Goal: Task Accomplishment & Management: Use online tool/utility

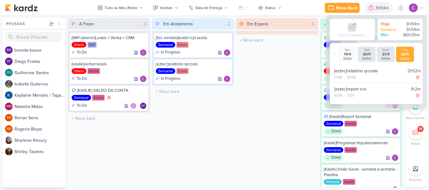
drag, startPoint x: 245, startPoint y: 110, endPoint x: 206, endPoint y: 101, distance: 40.0
click at [245, 111] on div "Em Espera 0 O título do kard deve ter menos que 100 caracteres" at bounding box center [277, 103] width 82 height 170
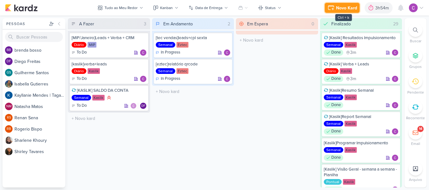
click at [344, 10] on div "Novo Kard" at bounding box center [346, 8] width 21 height 7
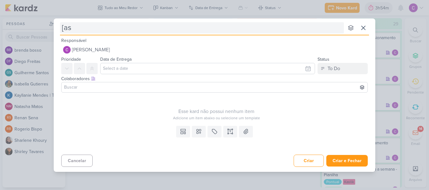
type input "[ask"
type input "[as"
type input "["
type input "[kaslik"
type input "[kaslik]resumo"
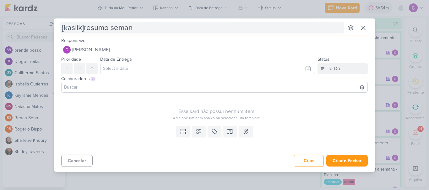
type input "[kaslik]resumo semana"
type input "[kaslik]resumo semanal"
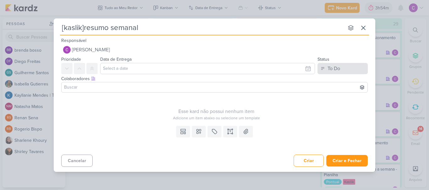
type input "[kaslik]resumo semanal"
click at [334, 67] on div "To Do" at bounding box center [333, 69] width 13 height 8
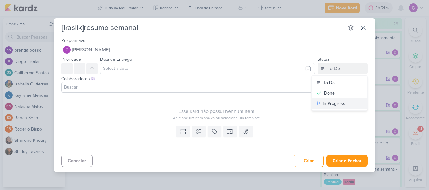
click at [331, 102] on div "In Progress" at bounding box center [334, 103] width 22 height 7
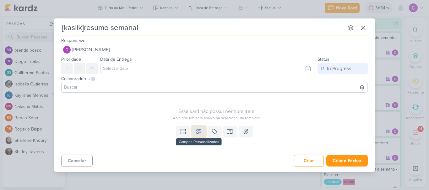
click at [196, 131] on icon at bounding box center [198, 132] width 4 height 4
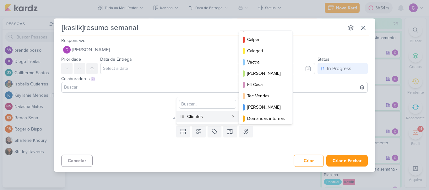
scroll to position [91, 0]
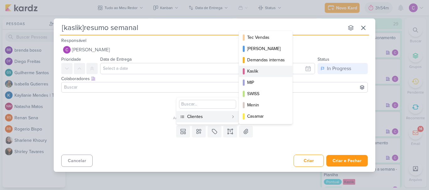
click at [259, 71] on div "Kaslik" at bounding box center [266, 71] width 38 height 7
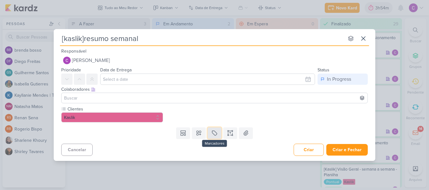
click at [214, 134] on icon at bounding box center [214, 133] width 6 height 6
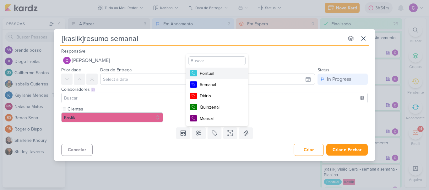
click at [211, 71] on div "Pontual" at bounding box center [220, 73] width 41 height 7
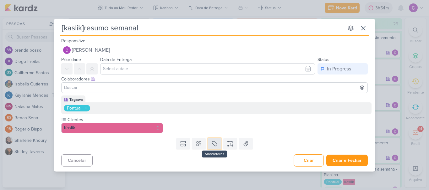
click at [214, 143] on icon at bounding box center [214, 144] width 6 height 6
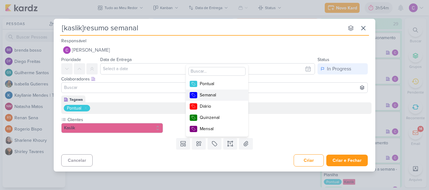
drag, startPoint x: 216, startPoint y: 96, endPoint x: 155, endPoint y: 98, distance: 60.6
click at [214, 96] on div "Semanal" at bounding box center [220, 95] width 41 height 7
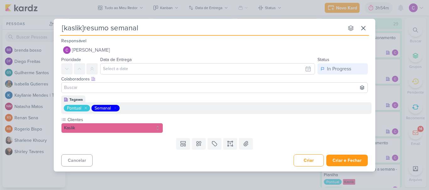
click at [85, 108] on icon at bounding box center [86, 108] width 4 height 4
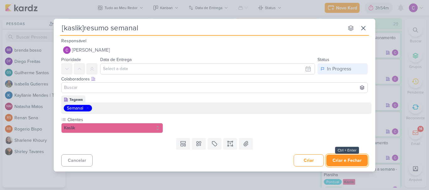
click at [344, 160] on button "Criar e Fechar" at bounding box center [346, 161] width 41 height 12
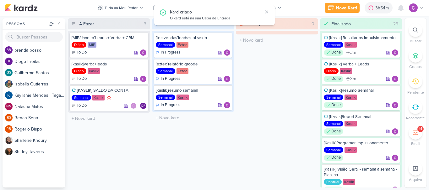
click at [268, 111] on div "Em Espera 0 O título do kard deve ter menos que 100 caracteres" at bounding box center [277, 103] width 82 height 170
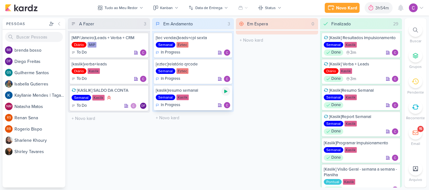
click at [227, 94] on icon at bounding box center [225, 91] width 5 height 5
click at [371, 7] on div "3h54m" at bounding box center [373, 8] width 15 height 7
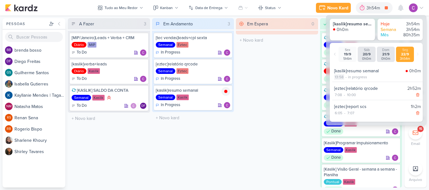
click at [339, 78] on div "13:58" at bounding box center [339, 77] width 10 height 6
select select "13"
click at [349, 83] on select "00 01 02 03 04 05 06 07 08 09 10 11 12 13 14 15 16 17 18 19 20 21 22 23 24 25 2…" at bounding box center [349, 85] width 9 height 8
click at [345, 81] on select "00 01 02 03 04 05 06 07 08 09 10 11 12 13 14 15 16 17 18 19 20 21 22 23 24 25 2…" at bounding box center [349, 85] width 9 height 8
click at [350, 86] on select "00 01 02 03 04 05 06 07 08 09 10 11 12 13 14 15 16 17 18 19 20 21 22 23 24 25 2…" at bounding box center [349, 85] width 9 height 8
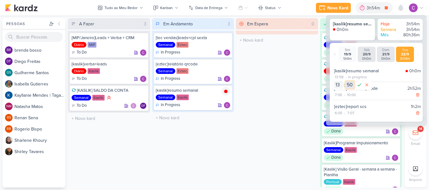
select select "44"
click at [345, 81] on select "00 01 02 03 04 05 06 07 08 09 10 11 12 13 14 15 16 17 18 19 20 21 22 23 24 25 2…" at bounding box center [349, 85] width 9 height 8
click at [359, 85] on icon at bounding box center [359, 85] width 4 height 3
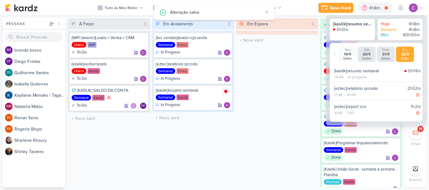
drag, startPoint x: 170, startPoint y: 178, endPoint x: 165, endPoint y: 169, distance: 10.4
click at [170, 177] on div "Em Andamento 3 [tec vendas]leads+cpl sexta Semanal Eztec In Progress" at bounding box center [193, 103] width 82 height 170
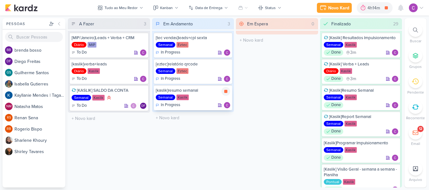
click at [226, 91] on icon at bounding box center [225, 91] width 3 height 3
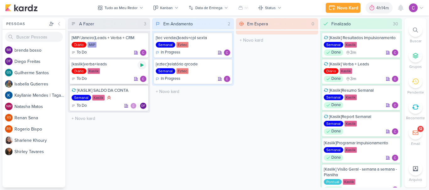
click at [142, 65] on icon at bounding box center [141, 65] width 3 height 3
click at [203, 112] on div "Em Andamento 2 [tec vendas]leads+cpl sexta Semanal Eztec In Progress" at bounding box center [193, 103] width 82 height 170
